Goal: Transaction & Acquisition: Purchase product/service

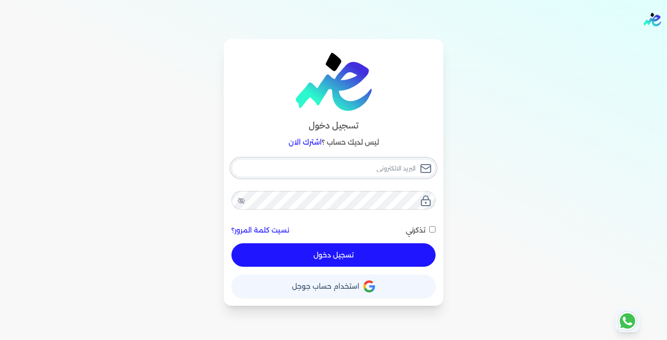
click at [409, 169] on input "email" at bounding box center [333, 168] width 204 height 19
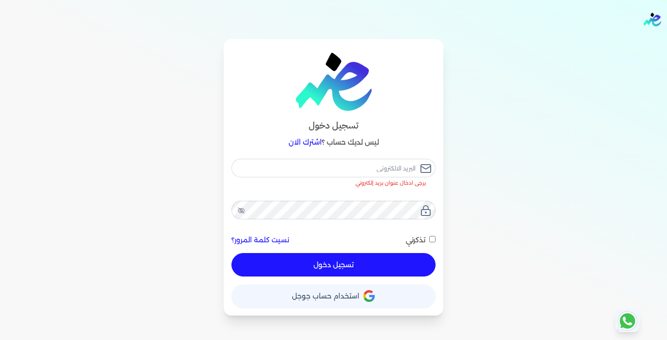
click at [509, 178] on div "تسجيل دخول ليس لديك حساب ؟ اشترك الان يرجى ادخال عنوان بريد إلكتروني نسيت كلمة …" at bounding box center [333, 177] width 625 height 276
click at [312, 299] on span "استخدام حساب جوجل" at bounding box center [325, 295] width 67 height 7
click at [310, 293] on span "استخدام حساب جوجل" at bounding box center [325, 295] width 67 height 7
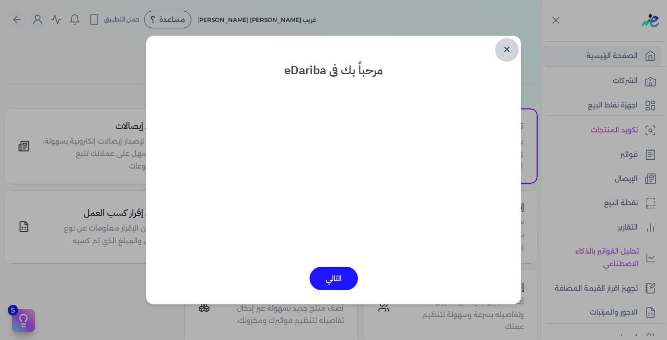
click at [503, 56] on link "✕" at bounding box center [506, 49] width 23 height 23
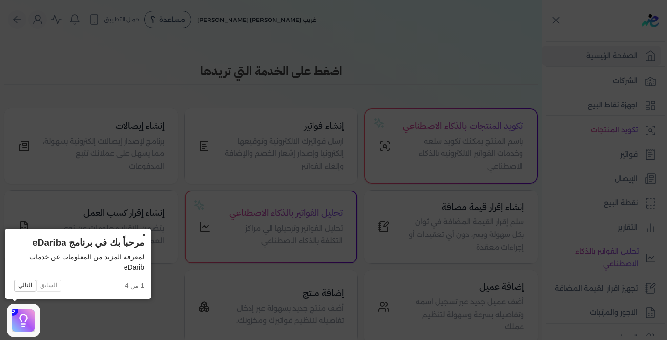
click at [145, 233] on button "×" at bounding box center [144, 235] width 16 height 14
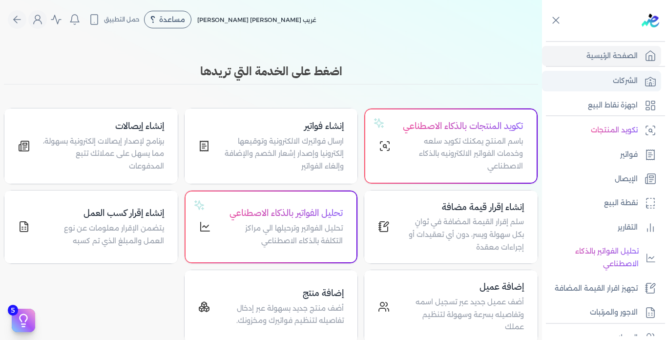
click at [617, 80] on p "الشركات" at bounding box center [625, 81] width 25 height 13
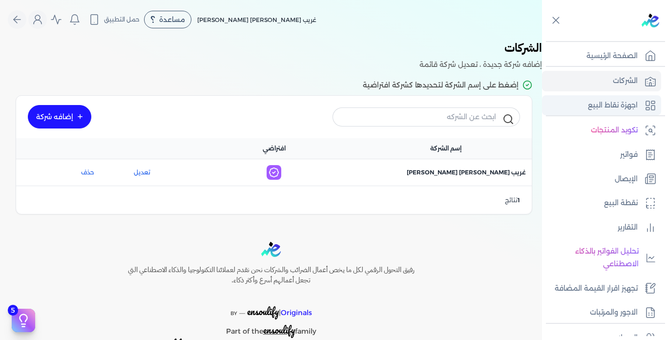
click at [612, 98] on link "اجهزة نقاط البيع" at bounding box center [601, 105] width 119 height 20
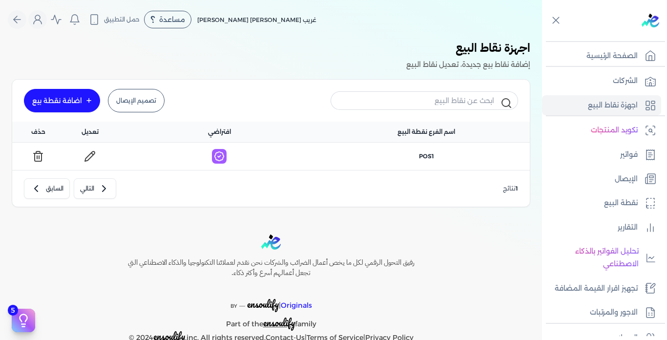
click at [131, 99] on link "تصميم الإيصال" at bounding box center [136, 100] width 57 height 23
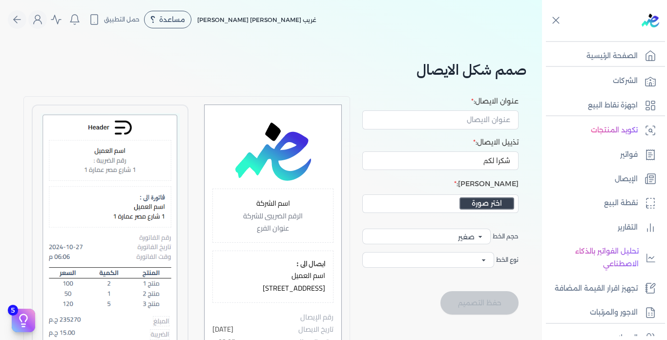
select select
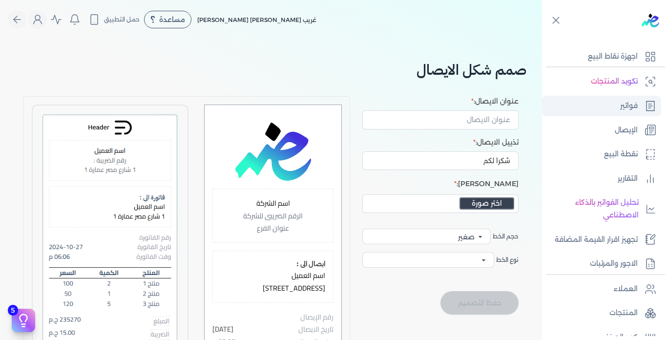
click at [608, 113] on link "فواتير" at bounding box center [601, 106] width 119 height 20
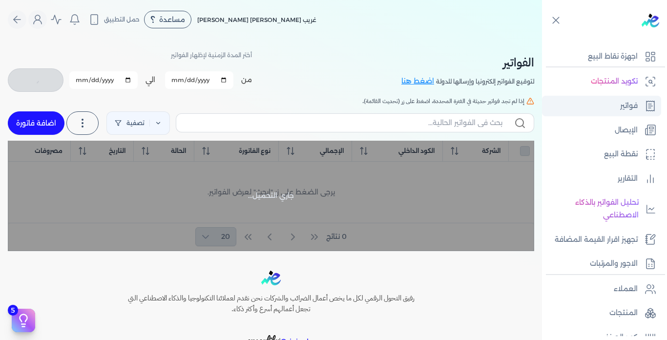
checkbox input "false"
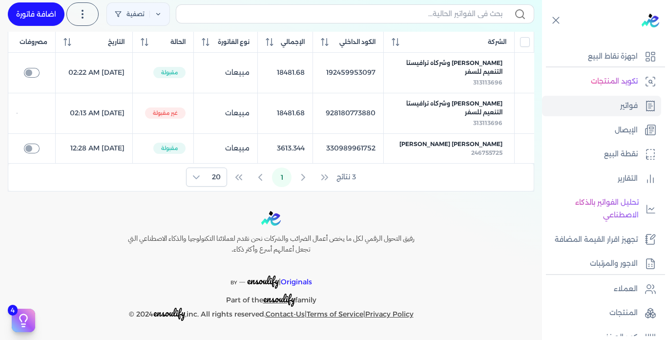
scroll to position [73, 0]
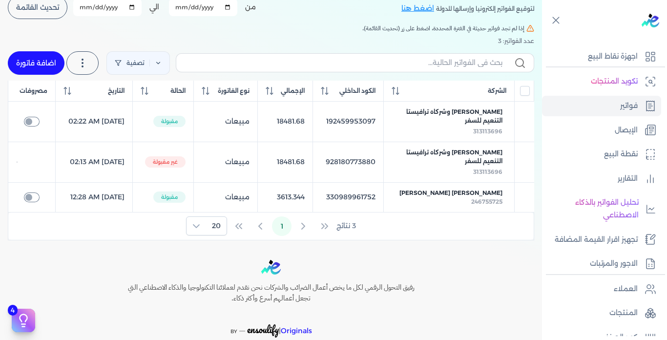
click at [39, 68] on link "اضافة فاتورة" at bounding box center [36, 62] width 57 height 23
select select "EGP"
select select "B"
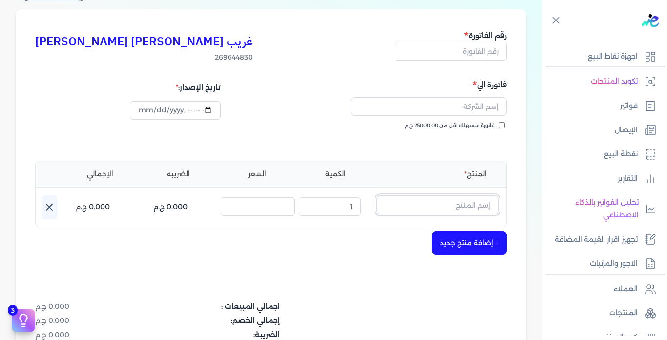
click at [417, 207] on input "text" at bounding box center [437, 204] width 122 height 19
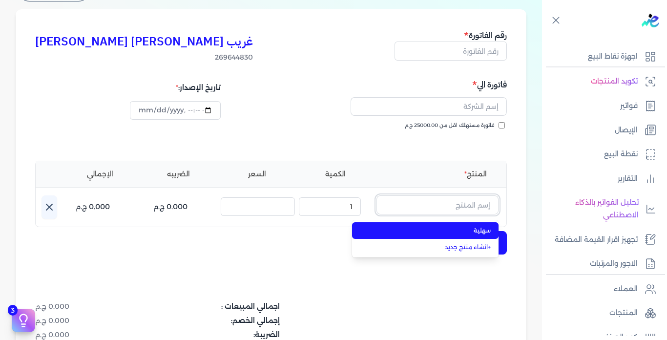
click at [415, 206] on input "text" at bounding box center [437, 204] width 122 height 19
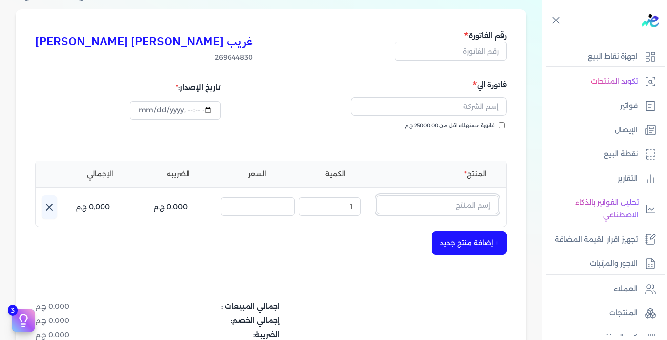
click at [411, 206] on input "text" at bounding box center [437, 204] width 122 height 19
click at [453, 246] on link "+ انشاء منتج جديد" at bounding box center [430, 247] width 119 height 9
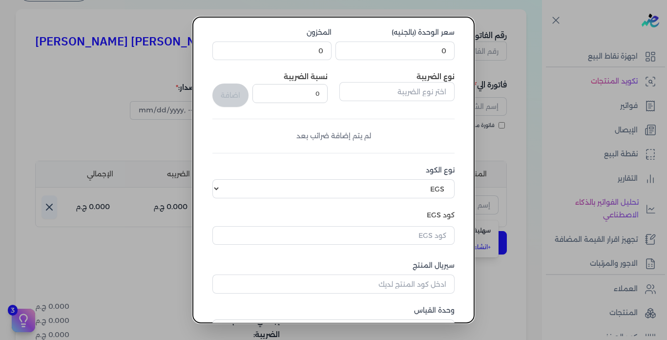
scroll to position [146, 0]
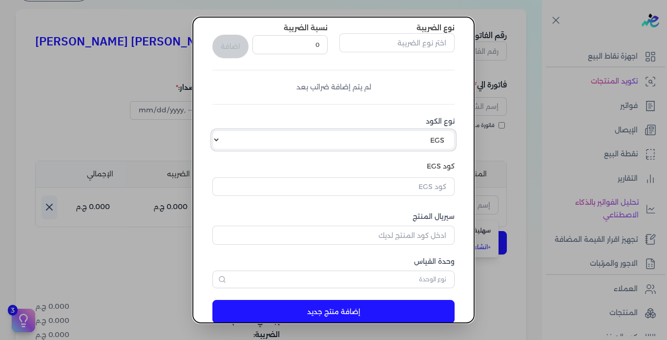
click at [301, 134] on select "اختر نوع الكود EGS GS1" at bounding box center [333, 139] width 242 height 19
click at [303, 139] on select "اختر نوع الكود EGS GS1" at bounding box center [333, 139] width 242 height 19
select select "GS1"
click at [220, 130] on select "اختر نوع الكود EGS GS1" at bounding box center [333, 139] width 242 height 19
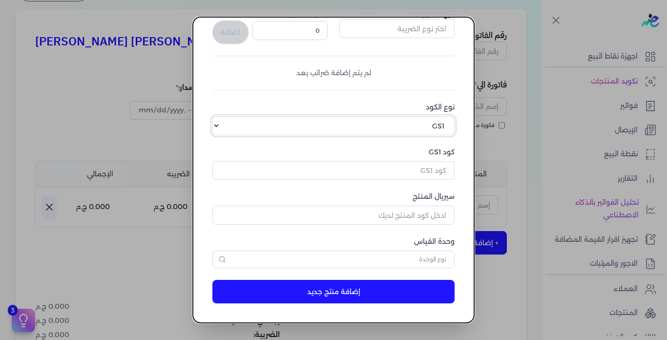
scroll to position [0, 0]
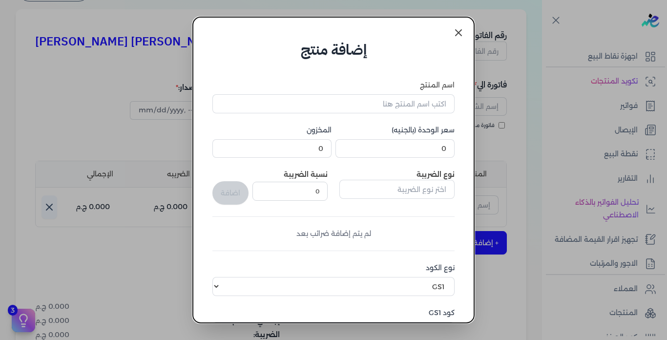
click at [460, 33] on icon at bounding box center [458, 33] width 12 height 12
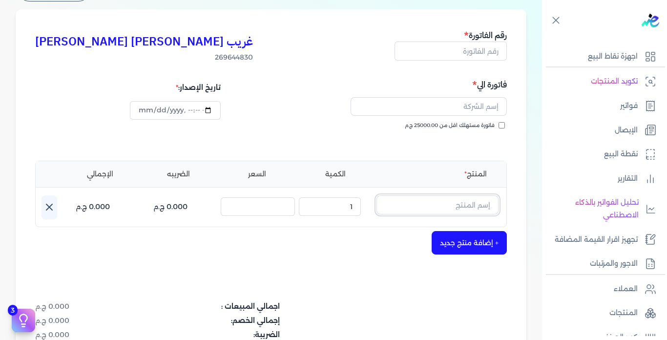
click at [488, 206] on input "text" at bounding box center [437, 204] width 122 height 19
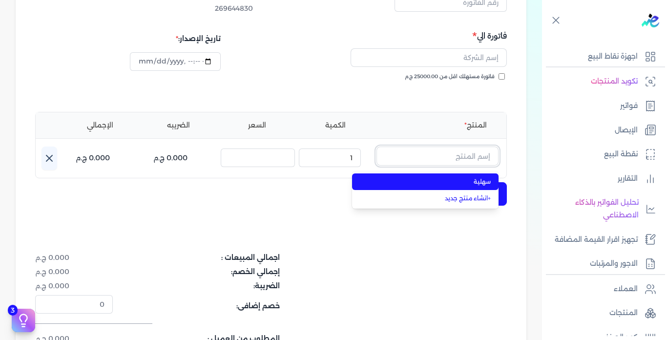
scroll to position [73, 0]
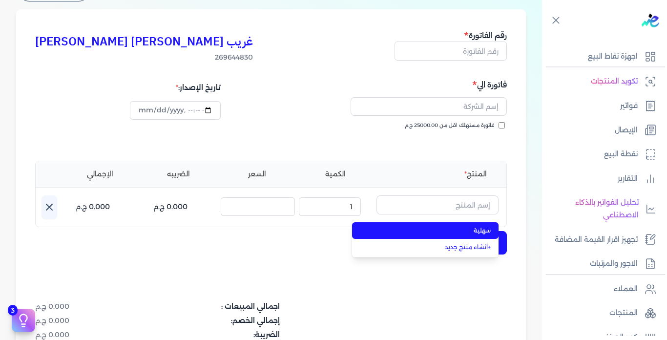
click at [288, 255] on div "غريب [PERSON_NAME] [PERSON_NAME] 269644830 رقم الفاتورة فاتورة الي فاتورة مستهل…" at bounding box center [271, 230] width 511 height 442
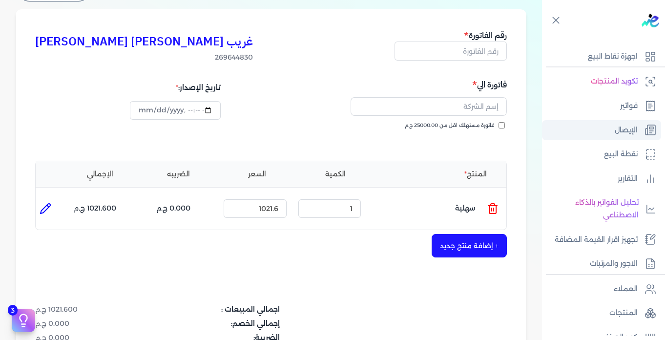
click at [616, 125] on p "الإيصال" at bounding box center [625, 130] width 23 height 13
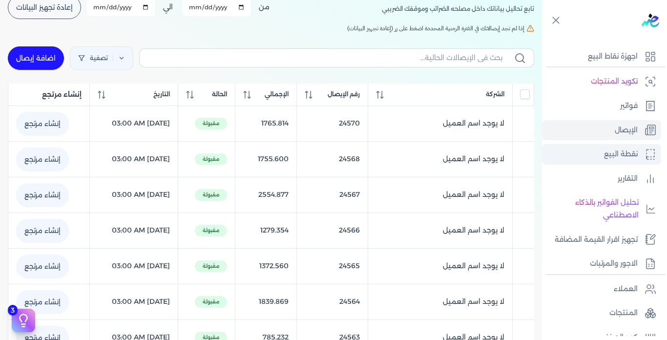
click at [616, 153] on p "نقطة البيع" at bounding box center [621, 154] width 34 height 13
select select
select select "EGP"
select select "EGS"
select select "B"
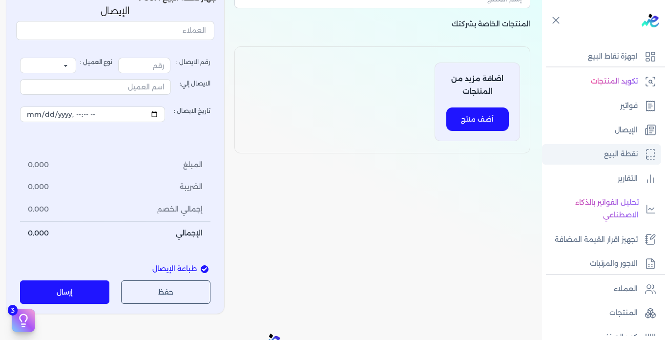
type input "24571"
select select "P"
type input "عميل نقدي"
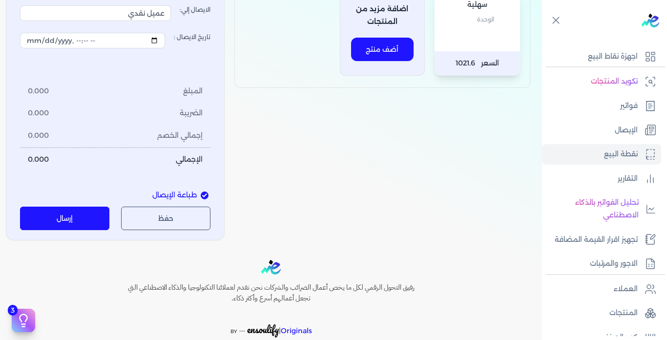
scroll to position [49, 0]
